Goal: Find specific page/section: Find specific page/section

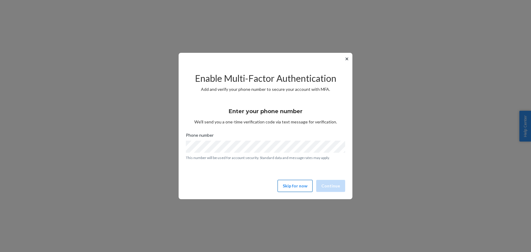
click at [300, 181] on button "Skip for now" at bounding box center [295, 186] width 35 height 12
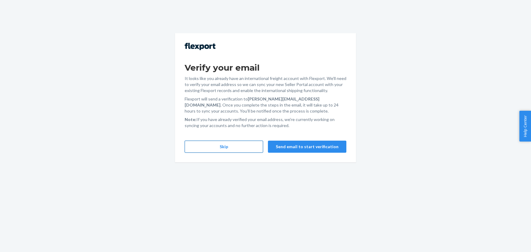
drag, startPoint x: 196, startPoint y: 139, endPoint x: 196, endPoint y: 145, distance: 5.5
click at [195, 140] on div "Verify your email It looks like you already have an international freight accou…" at bounding box center [265, 97] width 181 height 129
click at [197, 145] on button "Skip" at bounding box center [224, 147] width 78 height 12
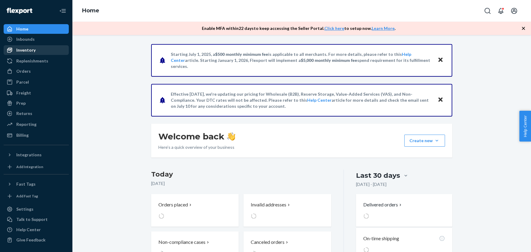
click at [20, 49] on div "Inventory" at bounding box center [25, 50] width 19 height 6
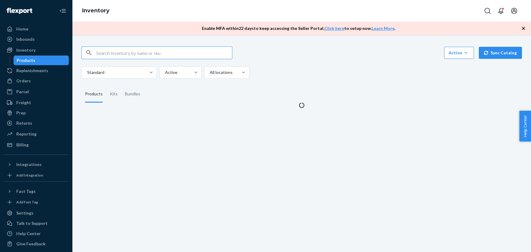
click at [118, 51] on input "text" at bounding box center [164, 53] width 136 height 12
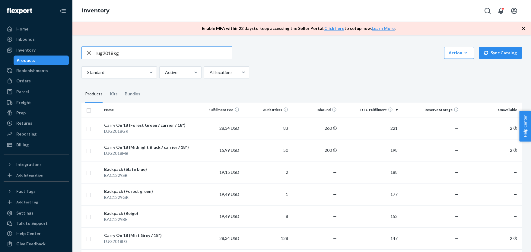
type input "lug2018kg"
